Goal: Information Seeking & Learning: Learn about a topic

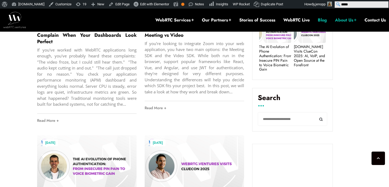
click at [386, 3] on input "*****" at bounding box center [362, 4] width 54 height 6
type input "**********"
click input "******" at bounding box center [0, 0] width 0 height 0
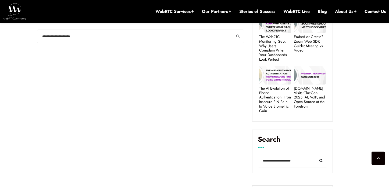
scroll to position [207, 0]
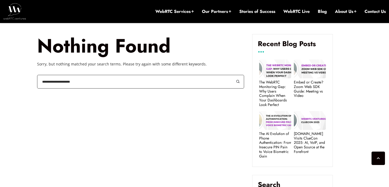
click at [84, 81] on input "**********" at bounding box center [140, 82] width 207 height 14
type input "**********"
click at [232, 75] on button "submit" at bounding box center [238, 82] width 12 height 14
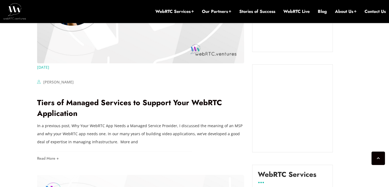
scroll to position [573, 0]
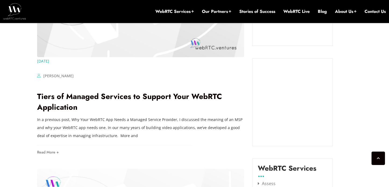
click at [77, 120] on p "In a previous post, Why Your WebRTC App Needs a Managed Service Provider, I dis…" at bounding box center [140, 128] width 207 height 24
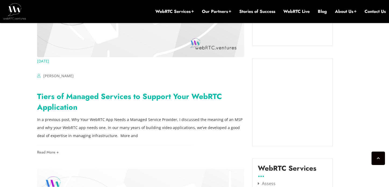
click at [77, 98] on link "Tiers of Managed Services to Support Your WebRTC Application" at bounding box center [129, 102] width 185 height 22
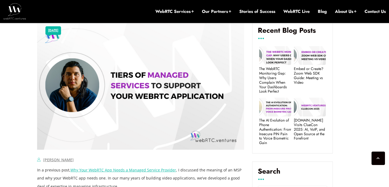
scroll to position [322, 0]
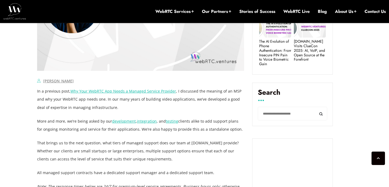
click at [101, 93] on link "Why Your WebRTC App Needs a Managed Service Provider" at bounding box center [123, 91] width 106 height 5
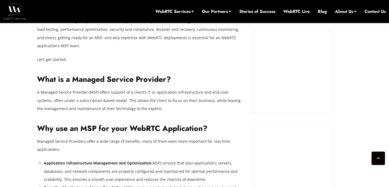
scroll to position [418, 0]
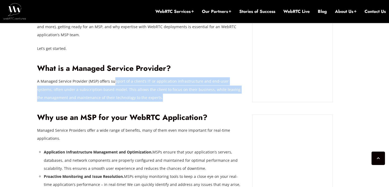
drag, startPoint x: 113, startPoint y: 82, endPoint x: 164, endPoint y: 95, distance: 52.7
click at [164, 95] on p "A Managed Service Provider (MSP) offers support of a client’s IT or application…" at bounding box center [140, 89] width 207 height 24
copy p "pport of a client’s IT or application infrastructure and end-user systems, ofte…"
click at [318, 12] on link "Blog" at bounding box center [322, 12] width 9 height 6
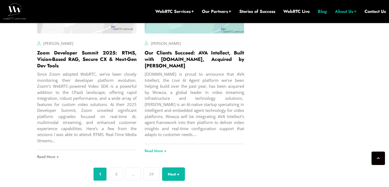
scroll to position [2069, 0]
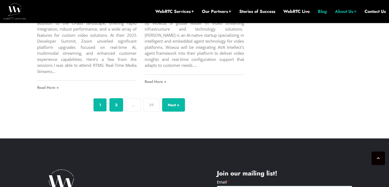
click at [113, 105] on link "2" at bounding box center [116, 104] width 14 height 13
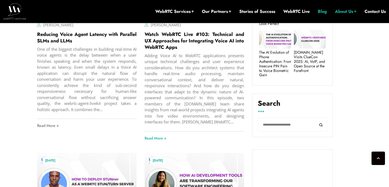
scroll to position [361, 0]
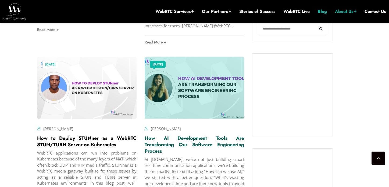
click at [172, 143] on link "How AI Development Tools Are Transforming Our Software Engineering Process" at bounding box center [194, 145] width 99 height 20
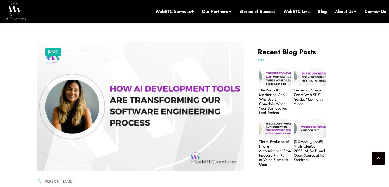
scroll to position [306, 0]
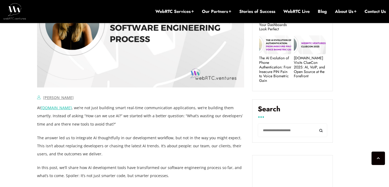
drag, startPoint x: 97, startPoint y: 124, endPoint x: 37, endPoint y: 119, distance: 59.9
click at [37, 119] on p "At [DOMAIN_NAME] , we’re not just building smart real-time communication applic…" at bounding box center [140, 116] width 207 height 24
copy p "Instead of asking “How can we use AI?” we started with a better question: “What…"
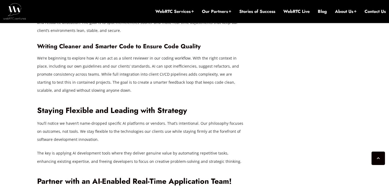
scroll to position [1153, 0]
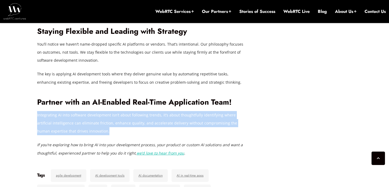
drag, startPoint x: 93, startPoint y: 105, endPoint x: 37, endPoint y: 93, distance: 56.8
click at [37, 111] on p "Integrating AI into software development isn’t about following trends, it’s abo…" at bounding box center [140, 123] width 207 height 24
copy p "Integrating AI into software development isn’t about following trends, it’s abo…"
